Goal: Task Accomplishment & Management: Use online tool/utility

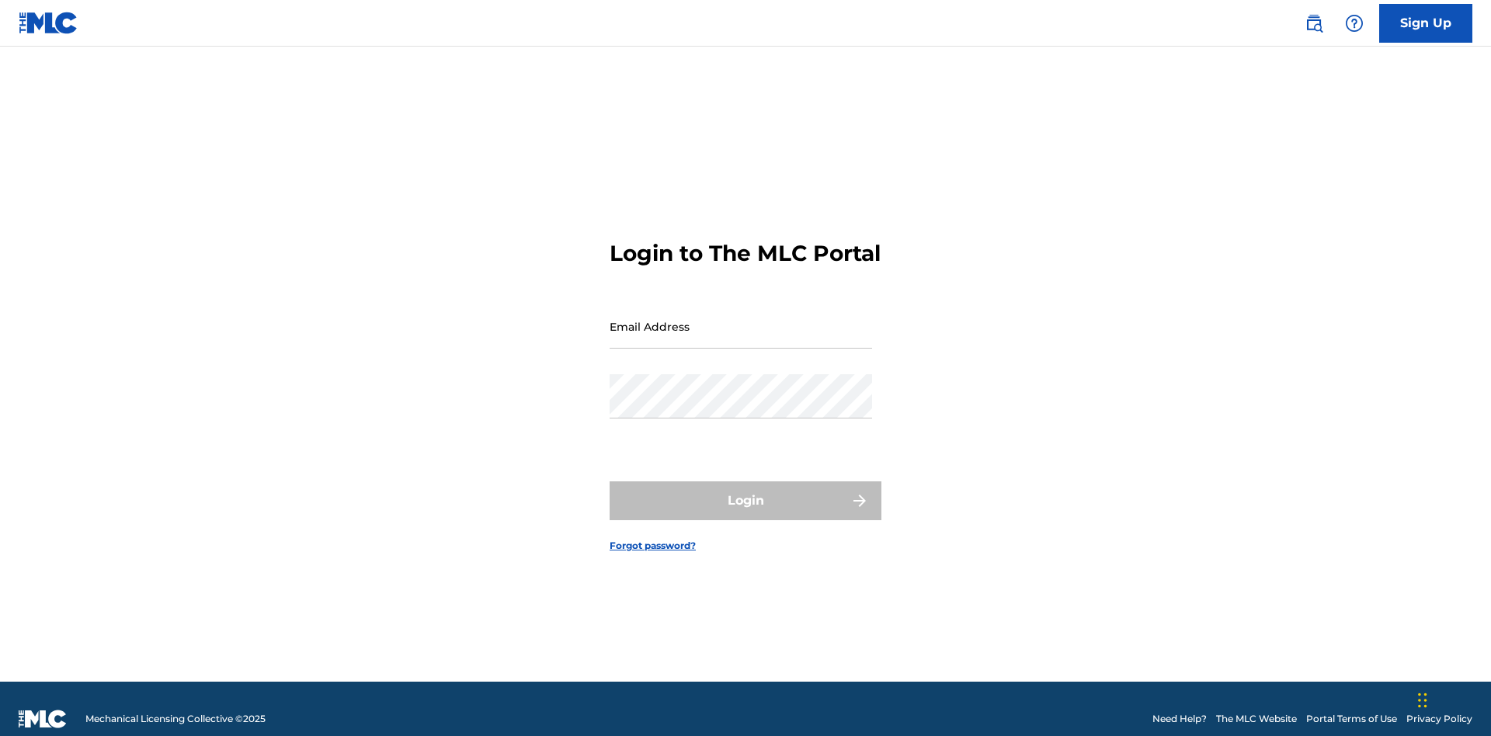
scroll to position [20, 0]
click at [741, 319] on input "Email Address" at bounding box center [741, 326] width 263 height 44
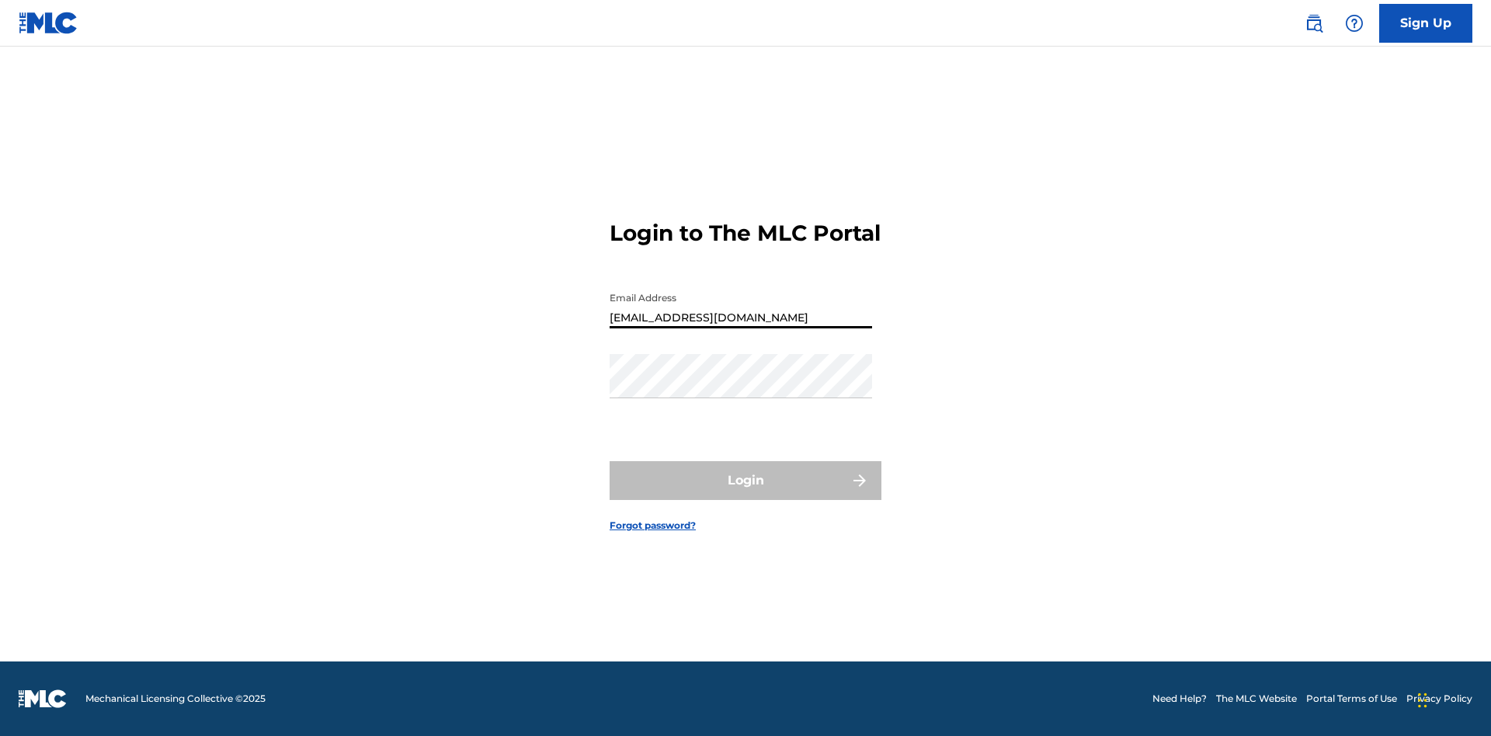
type input "[EMAIL_ADDRESS][DOMAIN_NAME]"
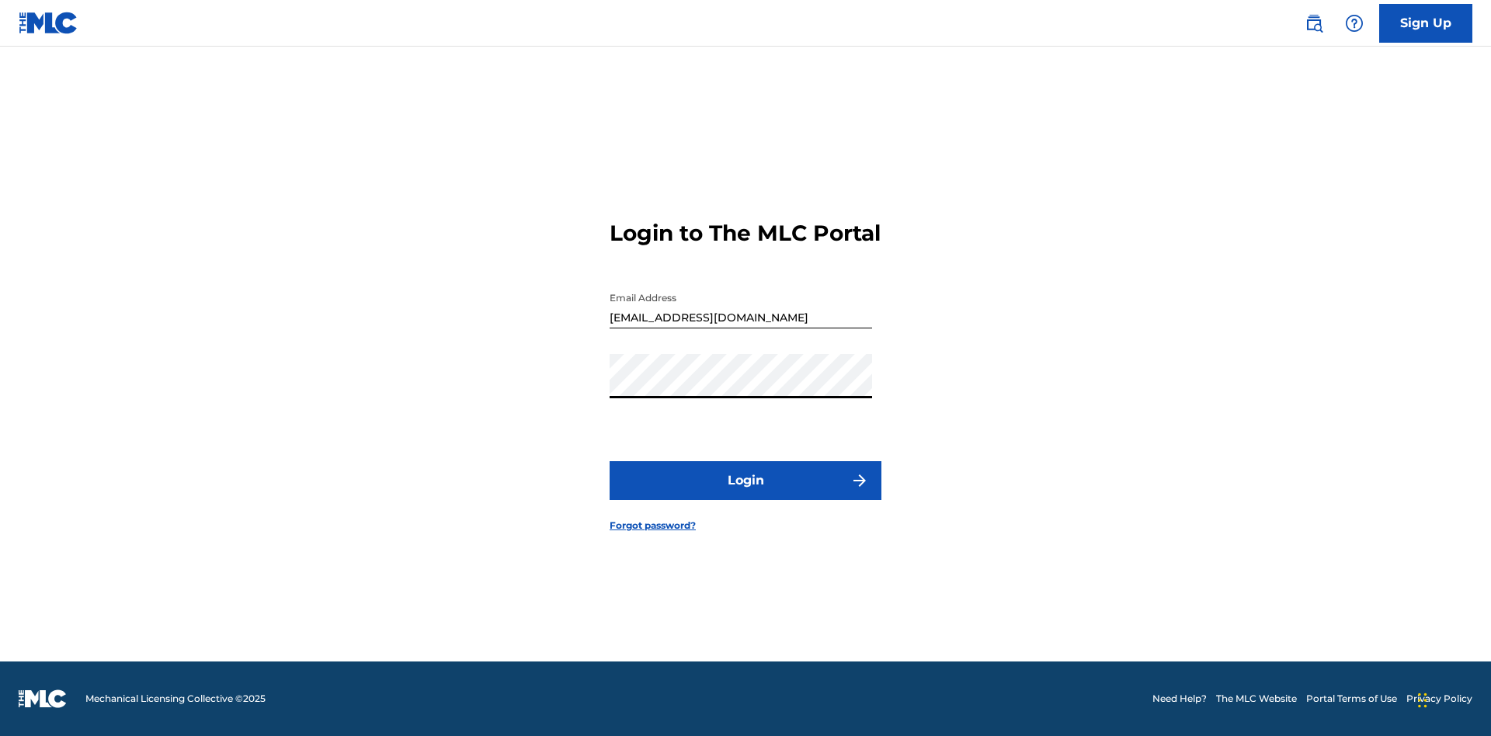
click at [746, 494] on button "Login" at bounding box center [746, 480] width 272 height 39
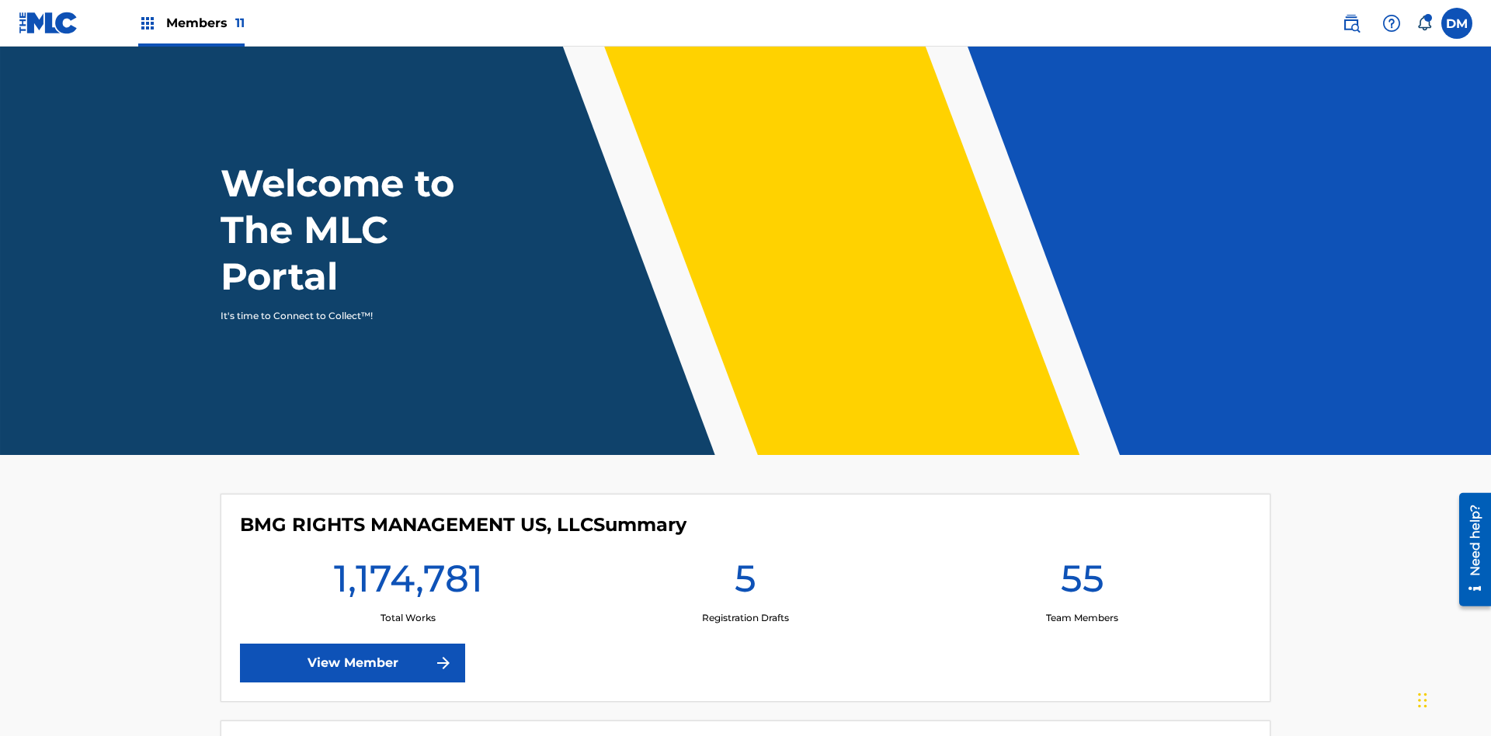
scroll to position [67, 0]
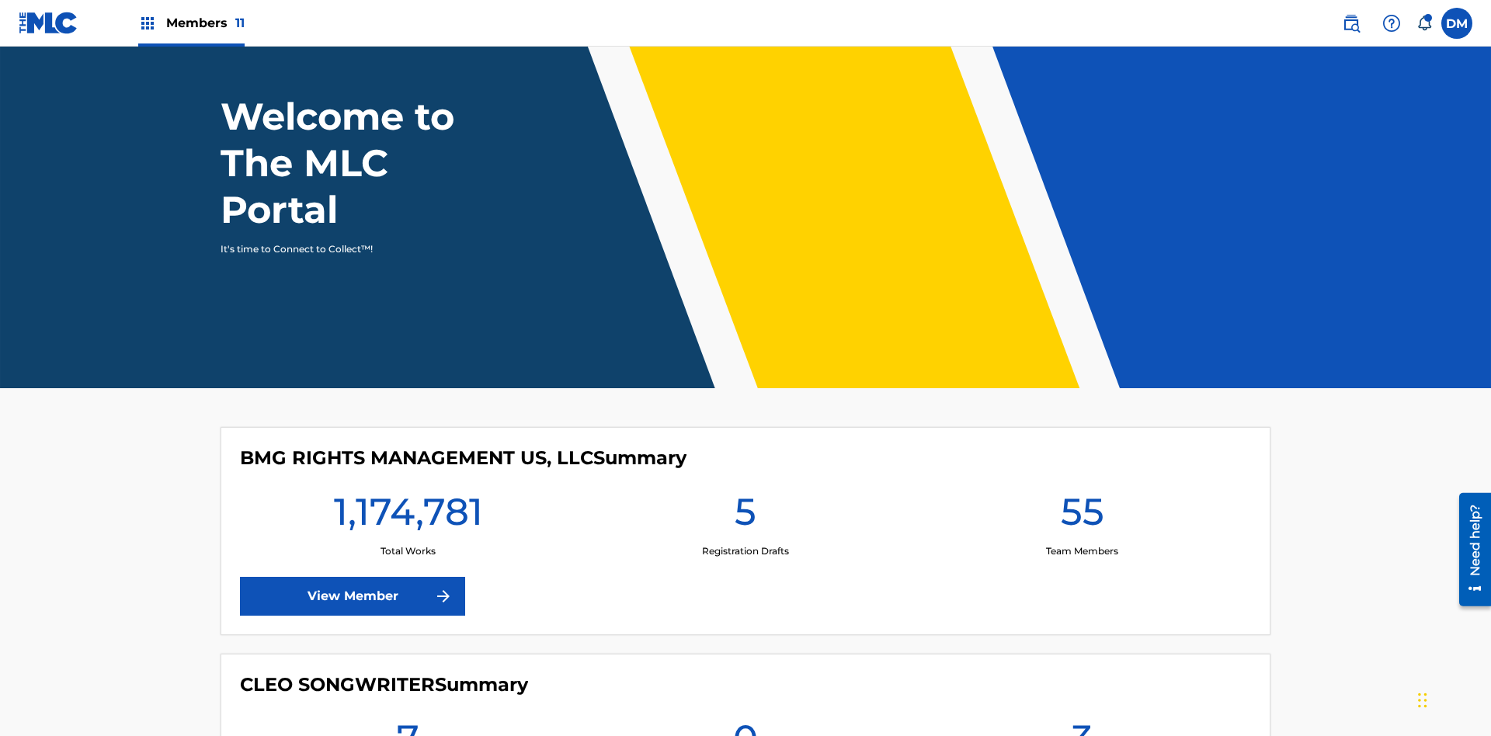
click at [191, 23] on span "Members 11" at bounding box center [205, 23] width 78 height 18
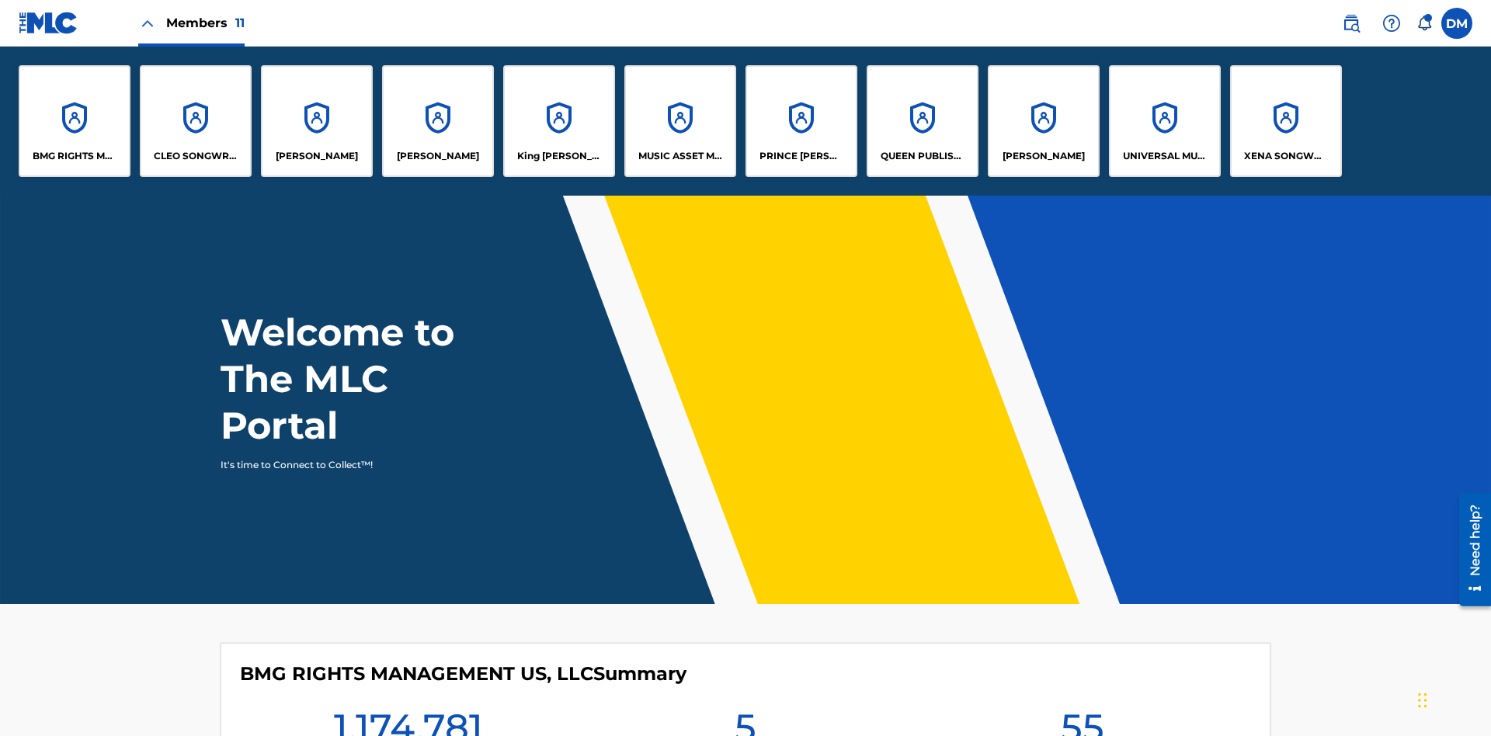
click at [196, 156] on p "CLEO SONGWRITER" at bounding box center [196, 156] width 85 height 14
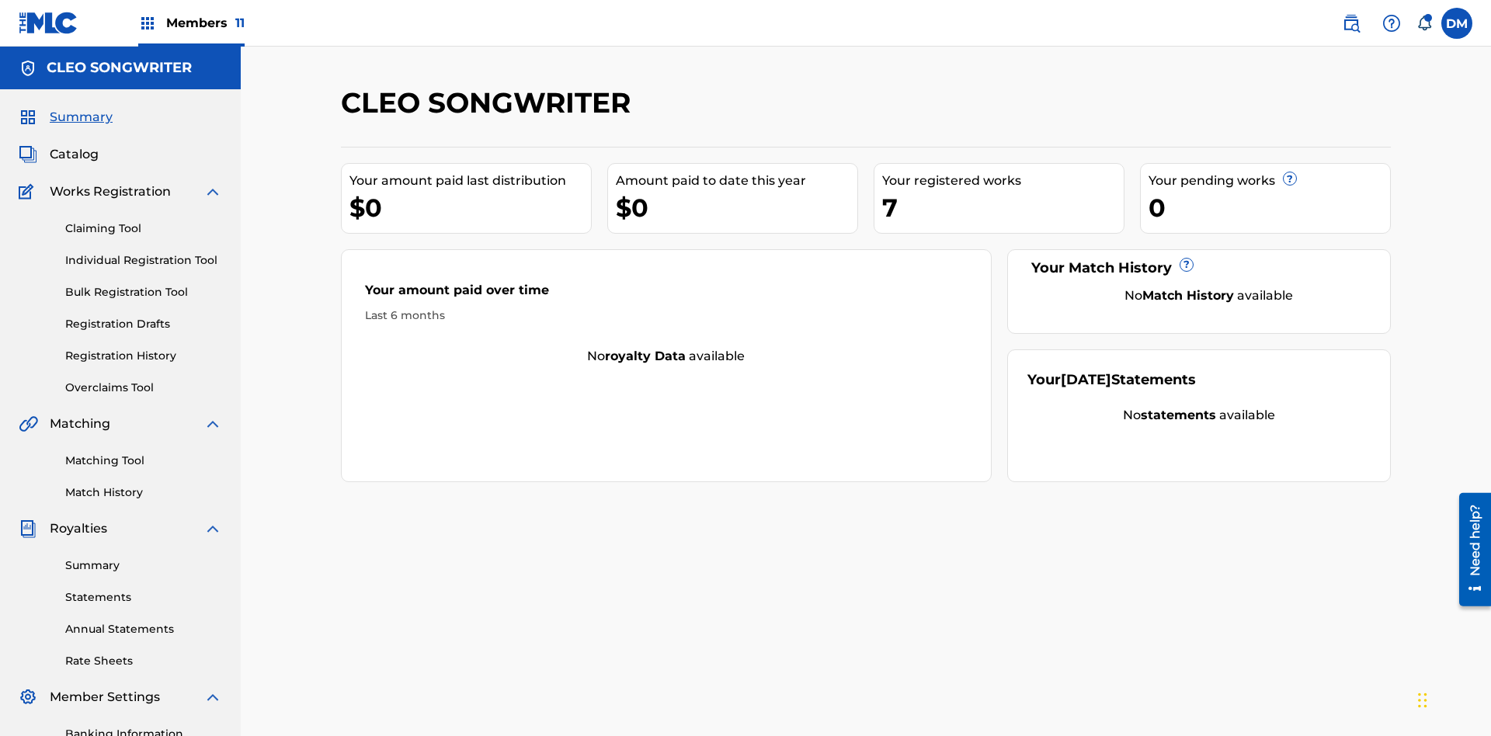
click at [144, 380] on link "Overclaims Tool" at bounding box center [143, 388] width 157 height 16
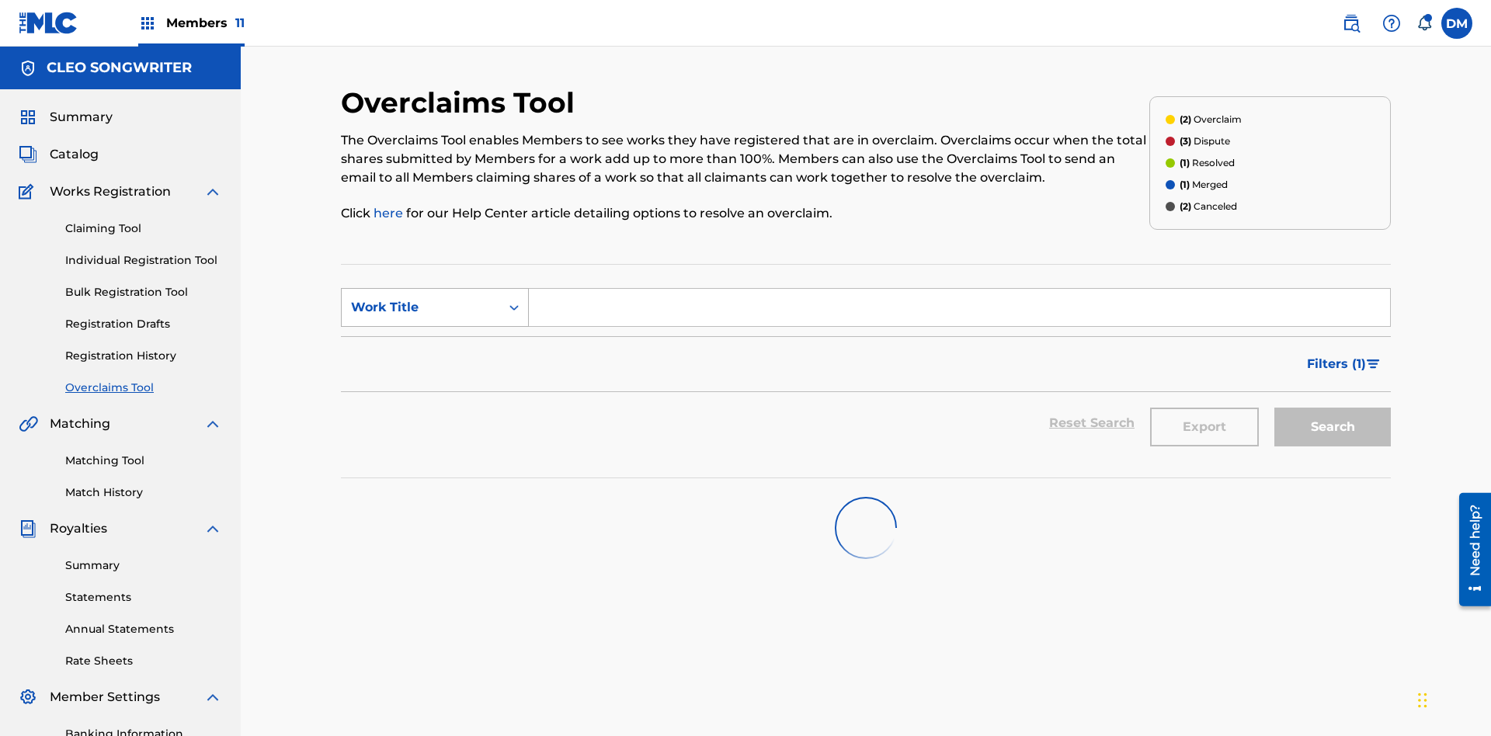
click at [421, 298] on div "Work Title" at bounding box center [421, 307] width 140 height 19
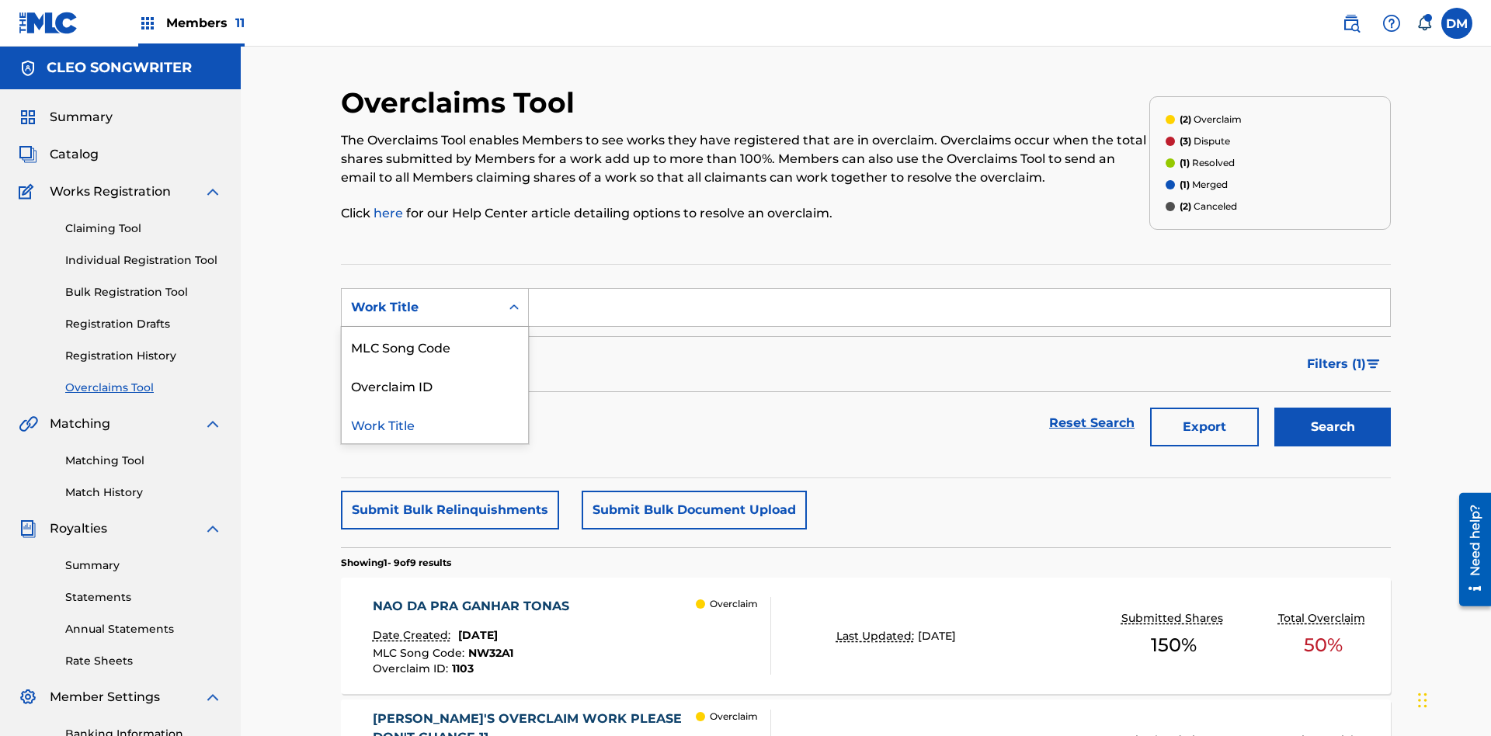
click at [435, 327] on div "MLC Song Code" at bounding box center [435, 346] width 186 height 39
click at [1333, 408] on button "Search" at bounding box center [1333, 427] width 117 height 39
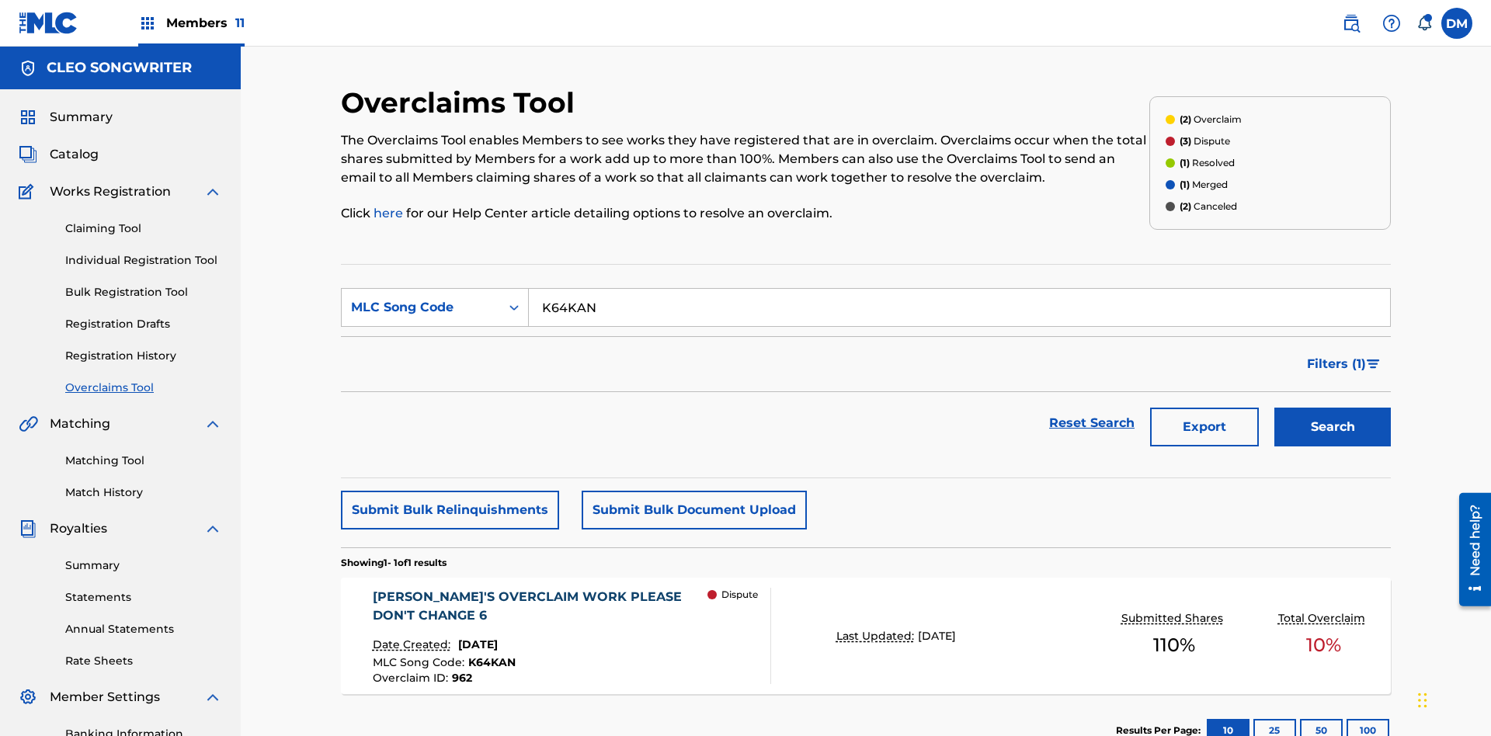
click at [492, 638] on span "[DATE]" at bounding box center [478, 645] width 40 height 14
